Goal: Information Seeking & Learning: Learn about a topic

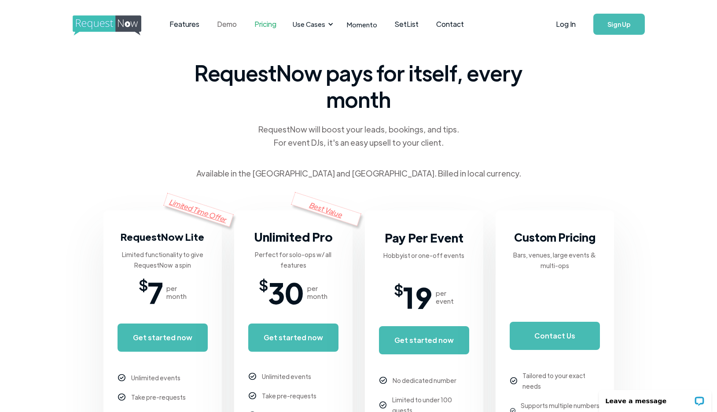
click at [229, 25] on link "Demo" at bounding box center [226, 24] width 37 height 27
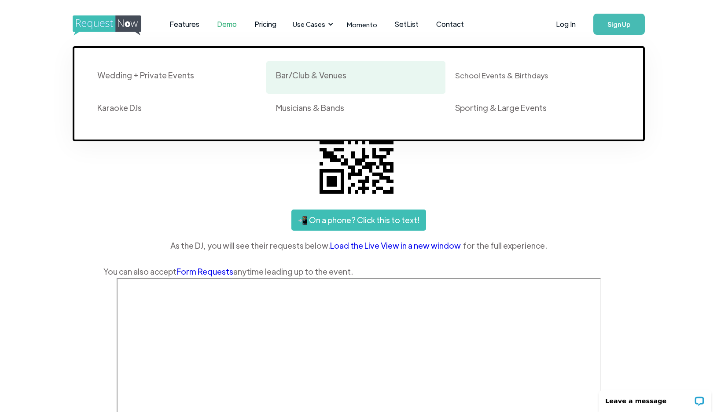
click at [298, 74] on div "Bar/Club & Venues" at bounding box center [311, 75] width 70 height 11
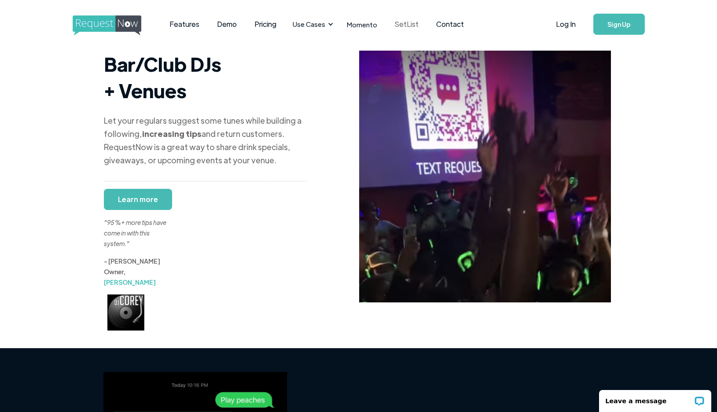
click at [398, 26] on link "SetList" at bounding box center [406, 24] width 41 height 27
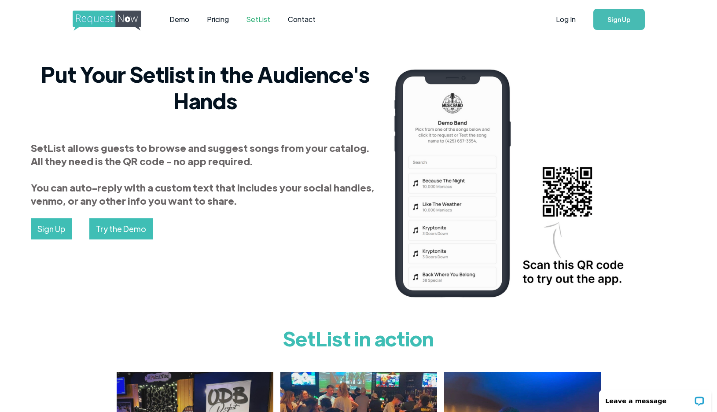
scroll to position [4, 0]
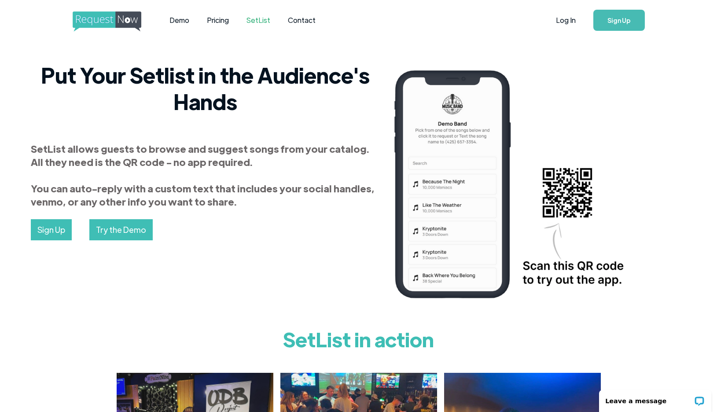
click at [137, 234] on link "Try the Demo" at bounding box center [120, 229] width 63 height 21
